Goal: Task Accomplishment & Management: Manage account settings

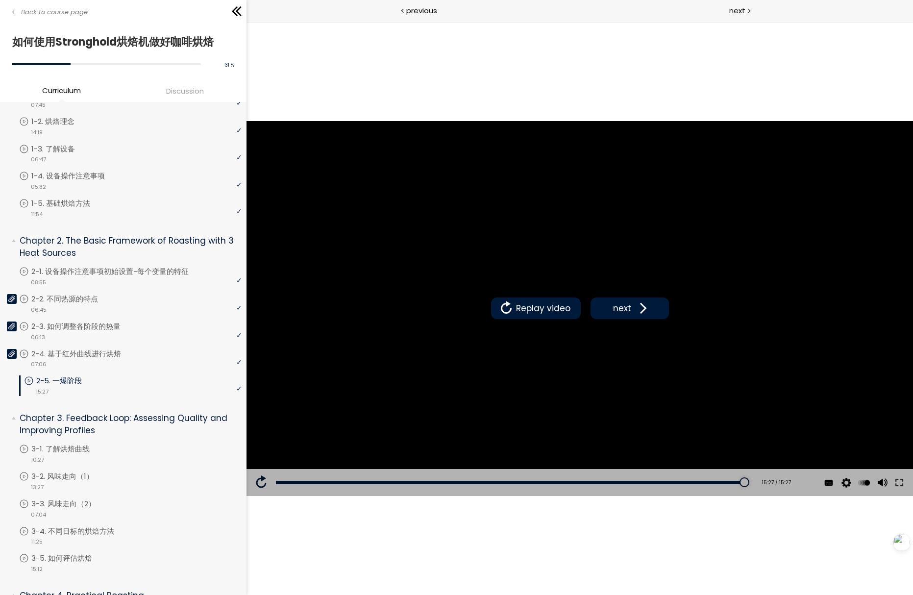
click at [309, 69] on div "The video is loading... 点击播放声音 @keyframes VOLUME_SMALL_WAVE_FLASH { 0% { opacit…" at bounding box center [579, 308] width 666 height 573
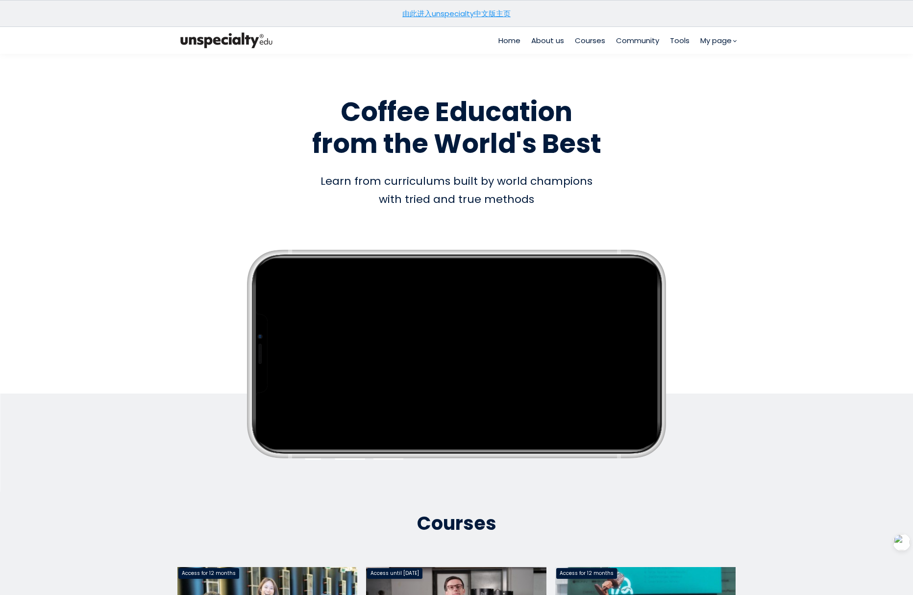
click at [486, 12] on link "由此进入unspecialty中文版主页" at bounding box center [456, 13] width 108 height 10
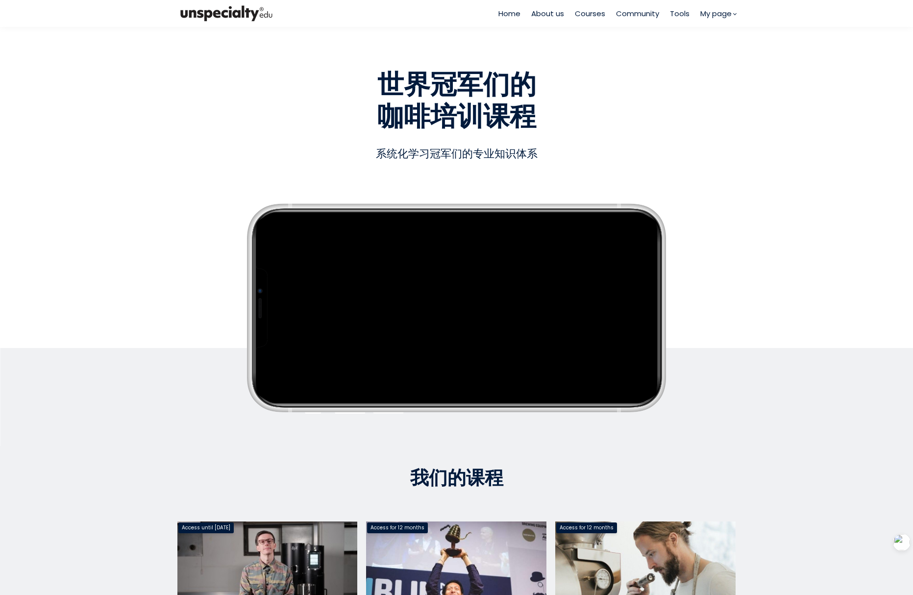
click at [464, 101] on h1 "世界冠军们的 咖啡培训课程" at bounding box center [456, 101] width 558 height 64
click at [50, 71] on section "Empty space, drag to resize 世界冠军们的 咖啡培训课程 世界冠军们的 咖啡培训课程 系统化学习冠军们的专业知识体系 系统化学习冠军…" at bounding box center [456, 236] width 913 height 419
click at [712, 49] on link "Orders" at bounding box center [712, 48] width 31 height 11
